Goal: Navigation & Orientation: Find specific page/section

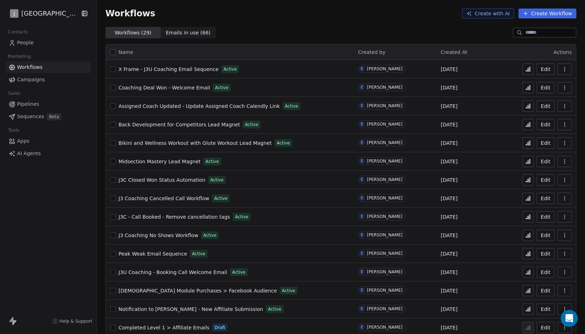
click at [34, 44] on link "People" at bounding box center [48, 43] width 85 height 12
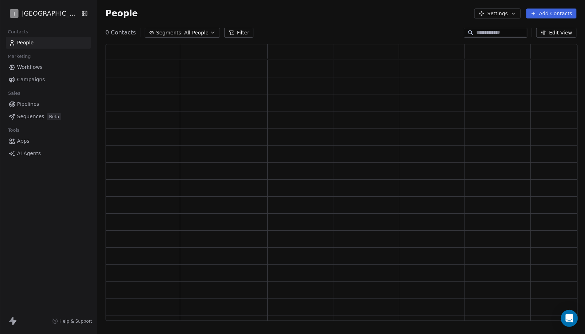
scroll to position [272, 466]
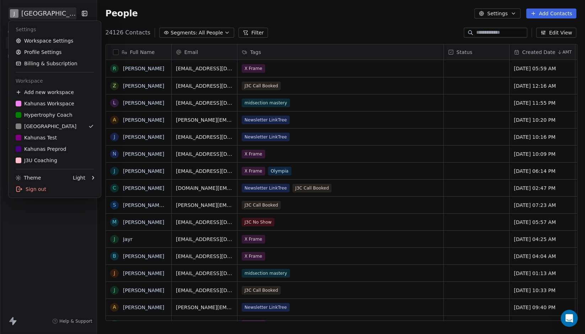
click at [42, 8] on html "J J3 University Contacts People Marketing Workflows Campaigns Sales Pipelines S…" at bounding box center [292, 167] width 585 height 334
click at [72, 108] on link "K Kahunas Workspace" at bounding box center [54, 103] width 87 height 11
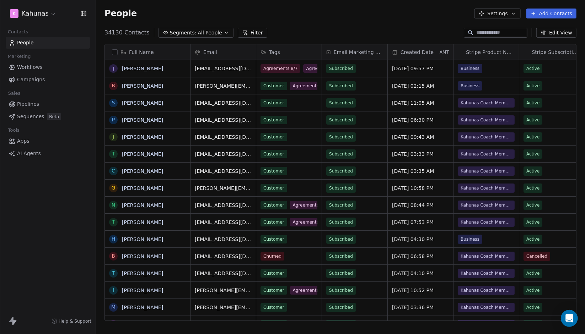
click at [79, 100] on link "Pipelines" at bounding box center [48, 104] width 84 height 12
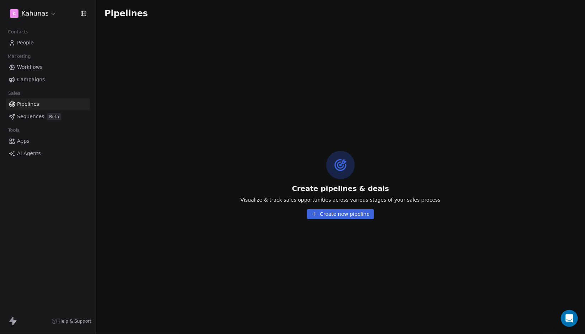
click at [71, 69] on link "Workflows" at bounding box center [48, 67] width 84 height 12
